Goal: Information Seeking & Learning: Learn about a topic

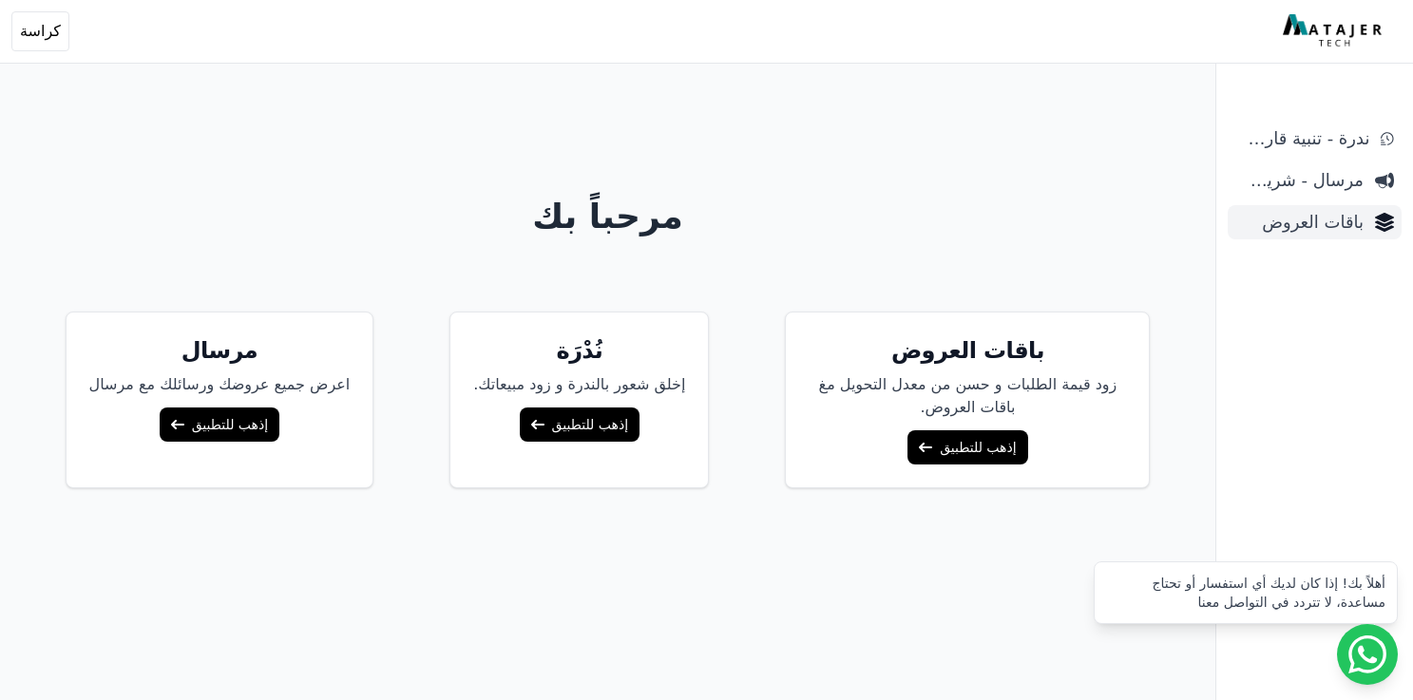
click at [1323, 231] on span "باقات العروض" at bounding box center [1299, 222] width 128 height 27
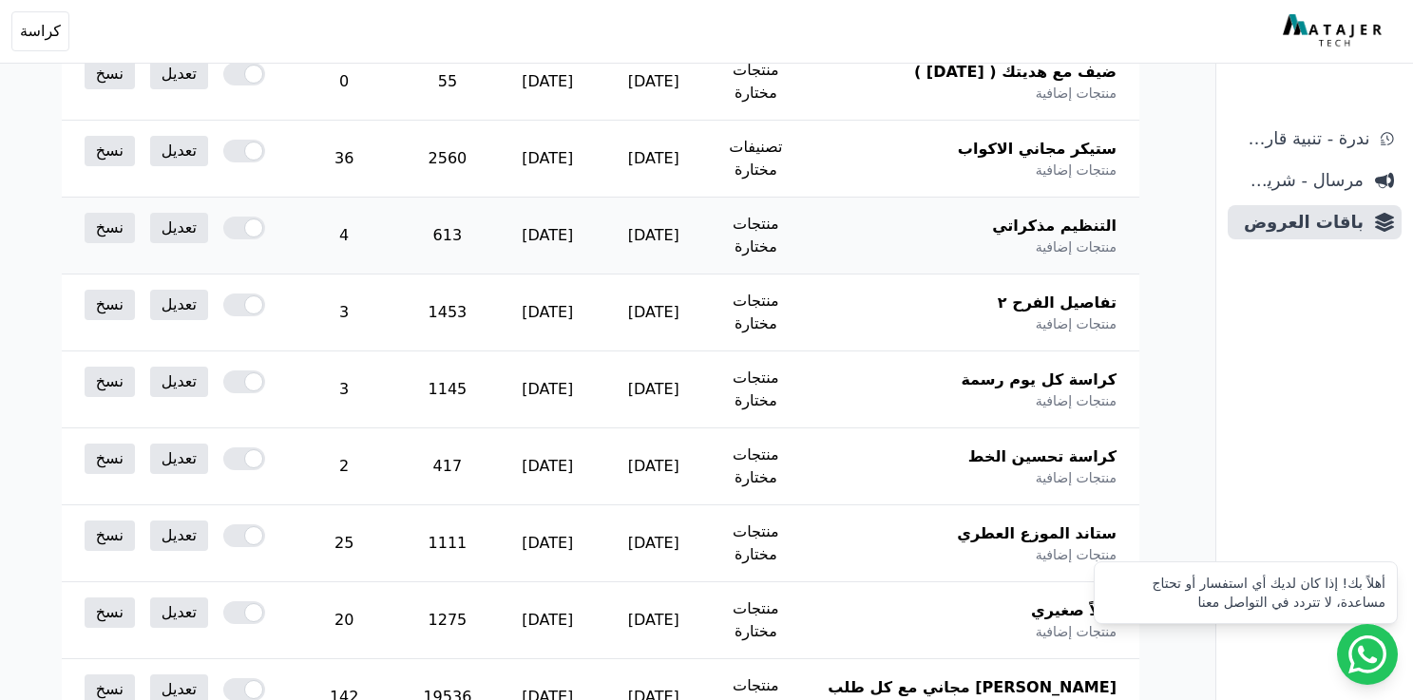
scroll to position [401, 0]
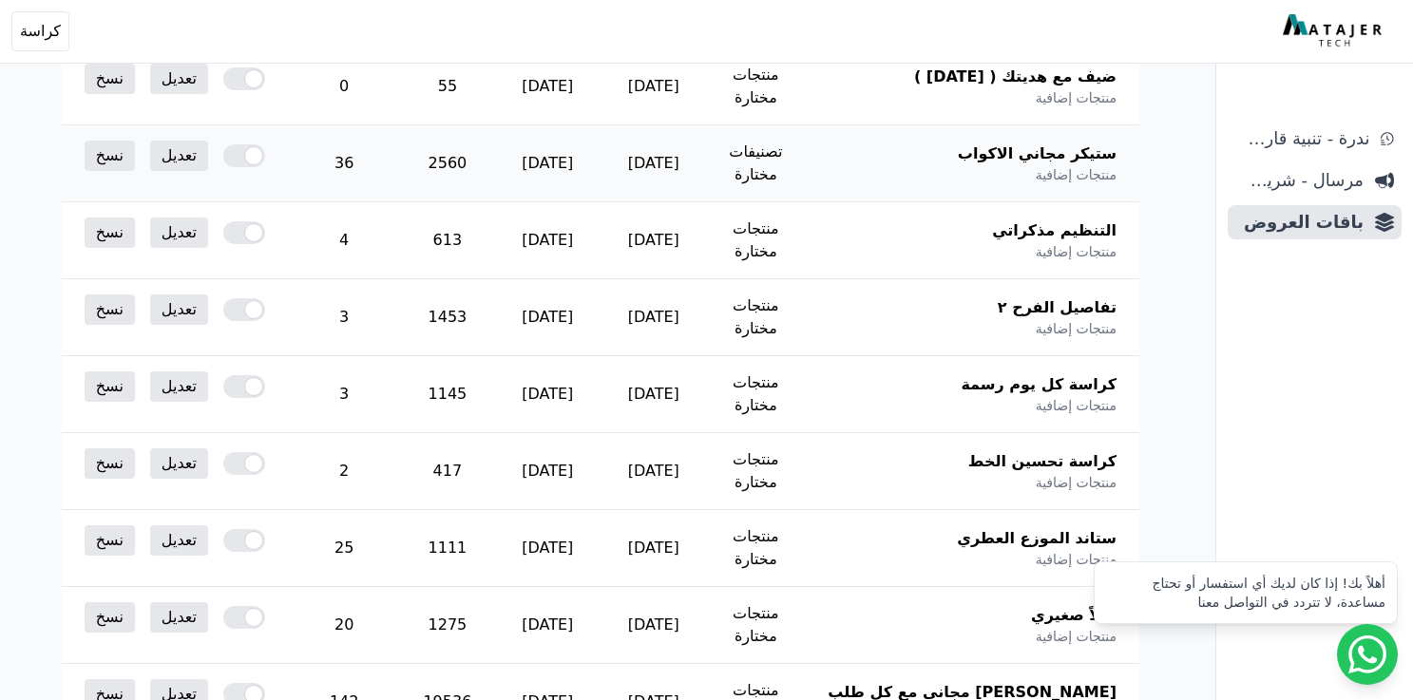
click at [247, 144] on div at bounding box center [244, 155] width 42 height 23
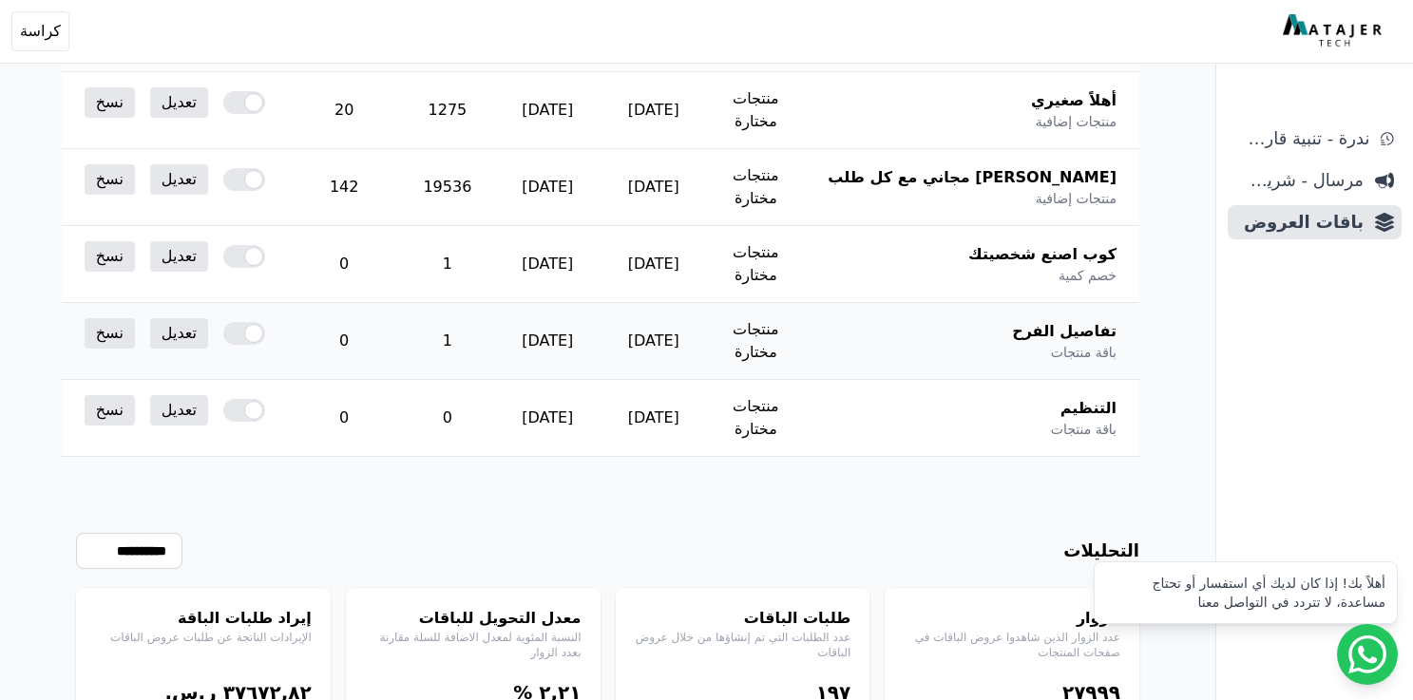
scroll to position [967, 0]
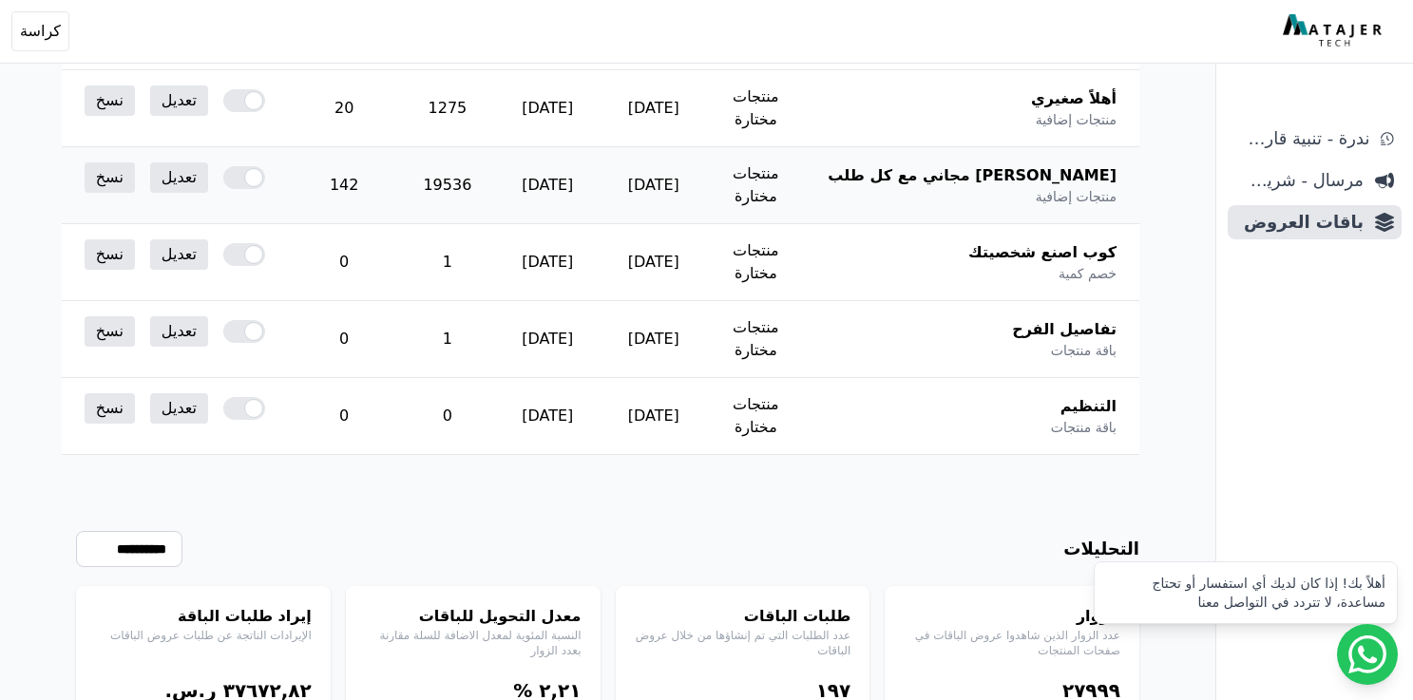
click at [248, 166] on div at bounding box center [244, 177] width 42 height 23
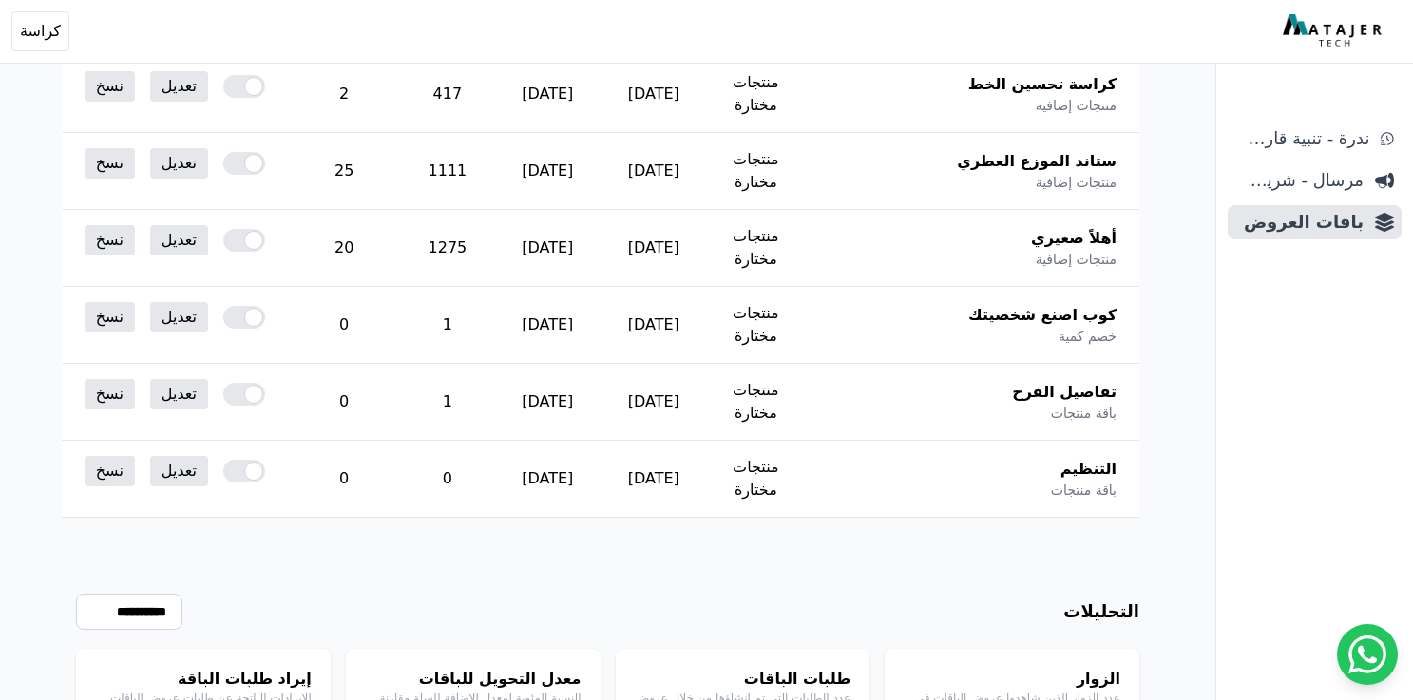
scroll to position [1032, 0]
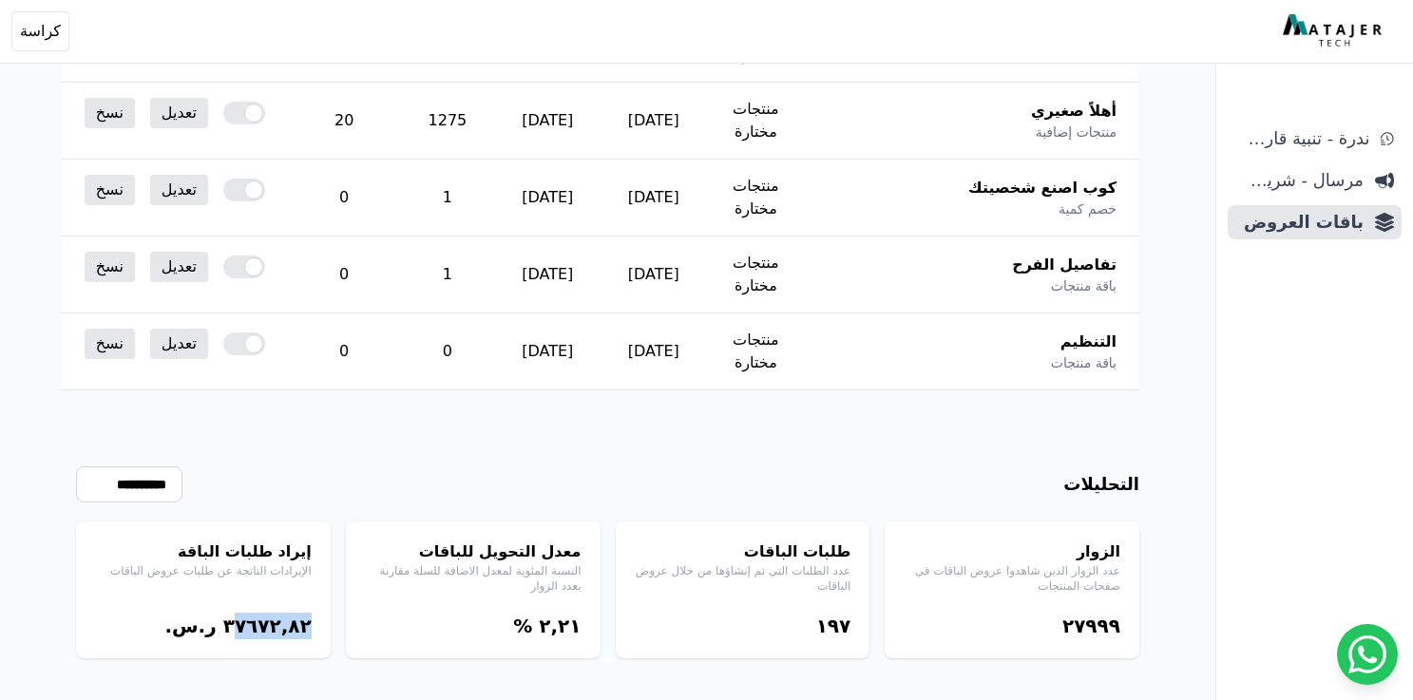
drag, startPoint x: 229, startPoint y: 606, endPoint x: 312, endPoint y: 618, distance: 83.6
click at [313, 618] on div "إيراد طلبات الباقة الإيرادات الناتجة عن طلبات عروض الباقات ۳٧٦٧٢,٨٢ ر.س." at bounding box center [203, 590] width 255 height 137
click at [312, 618] on div "إيراد طلبات الباقة الإيرادات الناتجة عن طلبات عروض الباقات ۳٧٦٧٢,٨٢ ر.س." at bounding box center [203, 590] width 255 height 137
